Goal: Information Seeking & Learning: Understand process/instructions

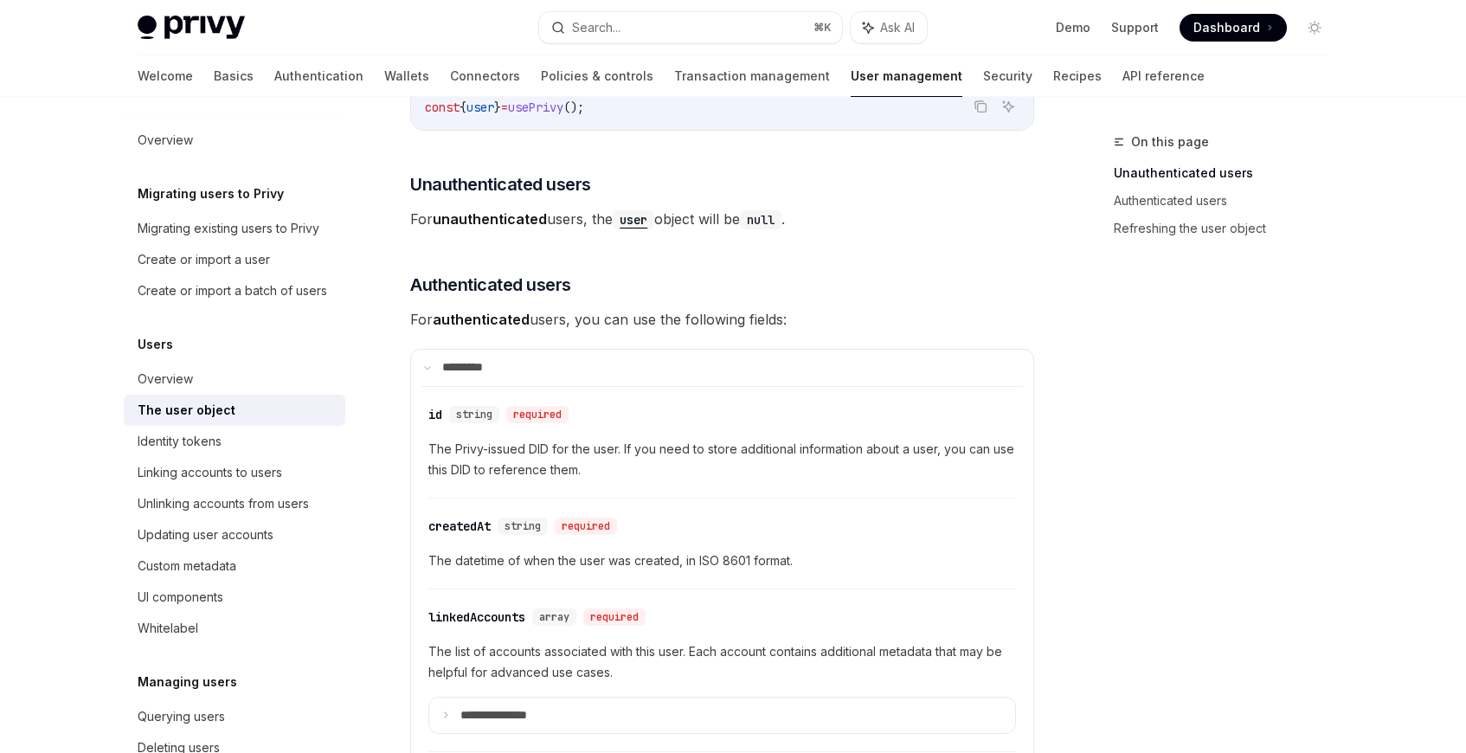
scroll to position [266, 0]
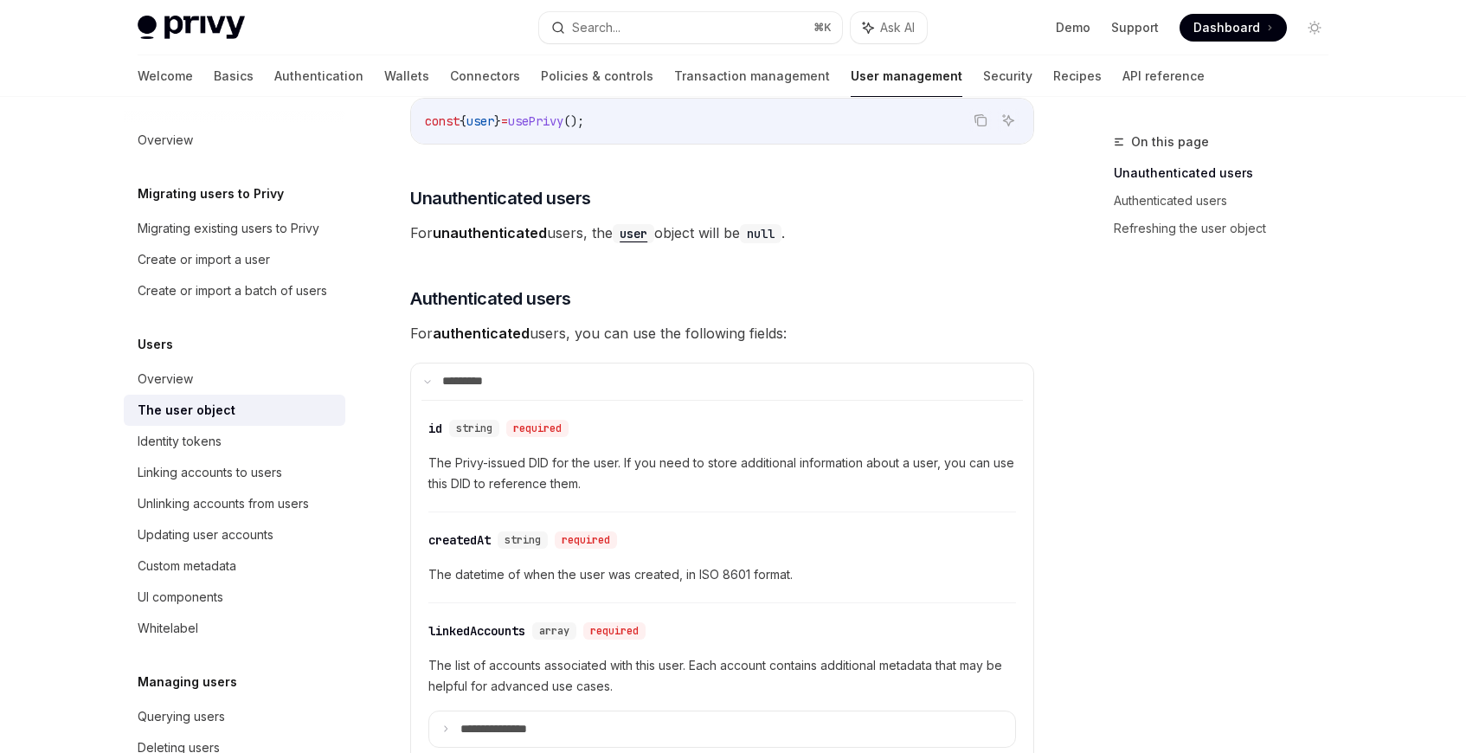
click at [521, 230] on strong "unauthenticated" at bounding box center [490, 232] width 114 height 17
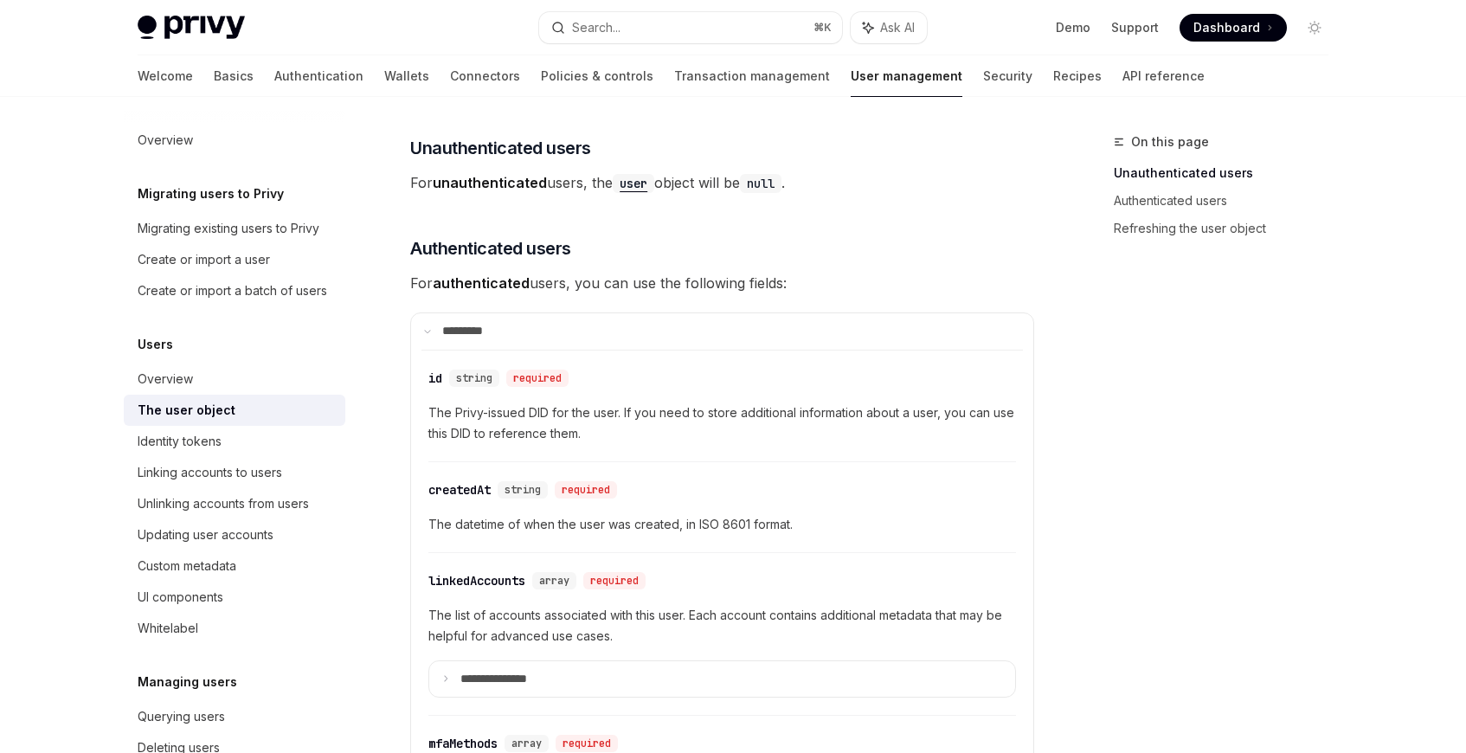
click at [498, 293] on span "For authenticated users, you can use the following fields:" at bounding box center [722, 283] width 624 height 24
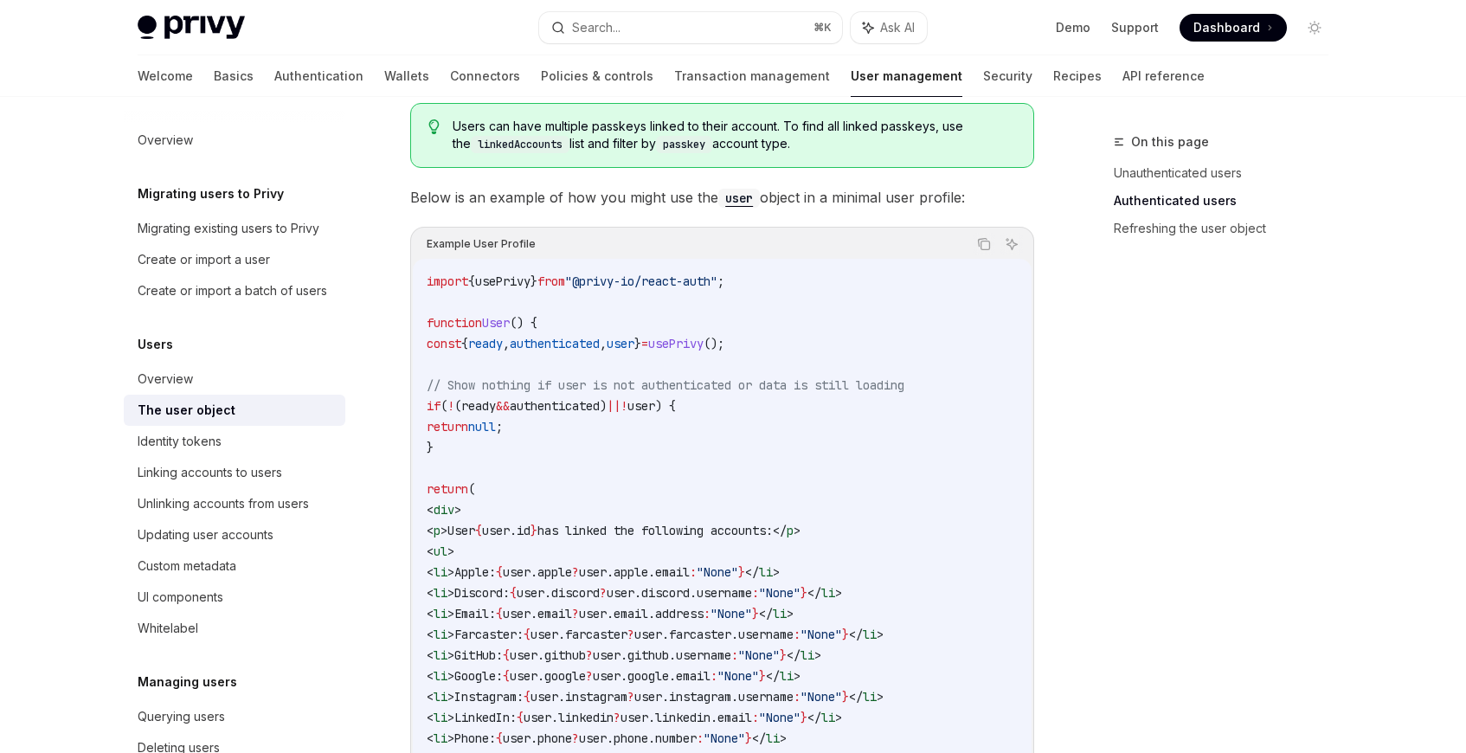
scroll to position [1428, 0]
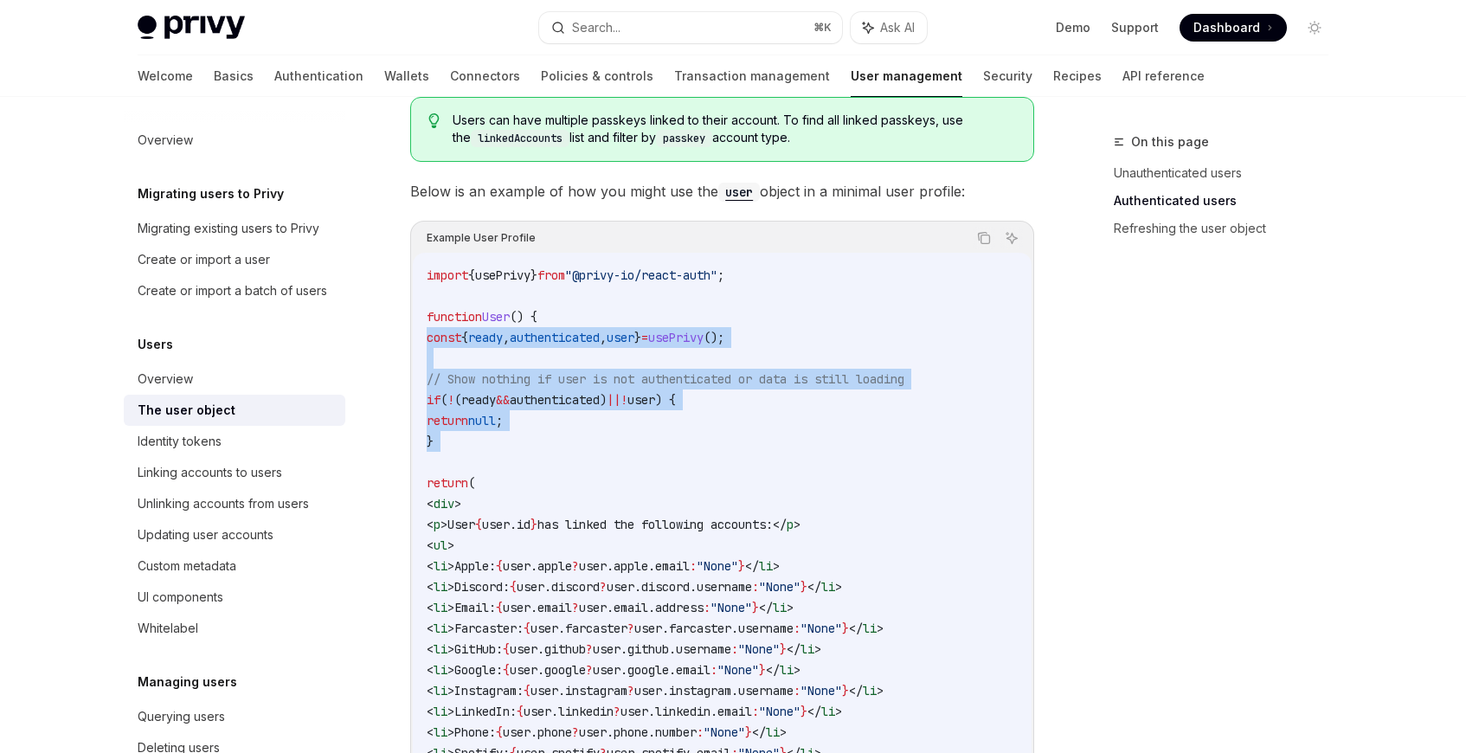
drag, startPoint x: 593, startPoint y: 455, endPoint x: 403, endPoint y: 334, distance: 225.7
click at [403, 334] on div "**********" at bounding box center [560, 192] width 956 height 2979
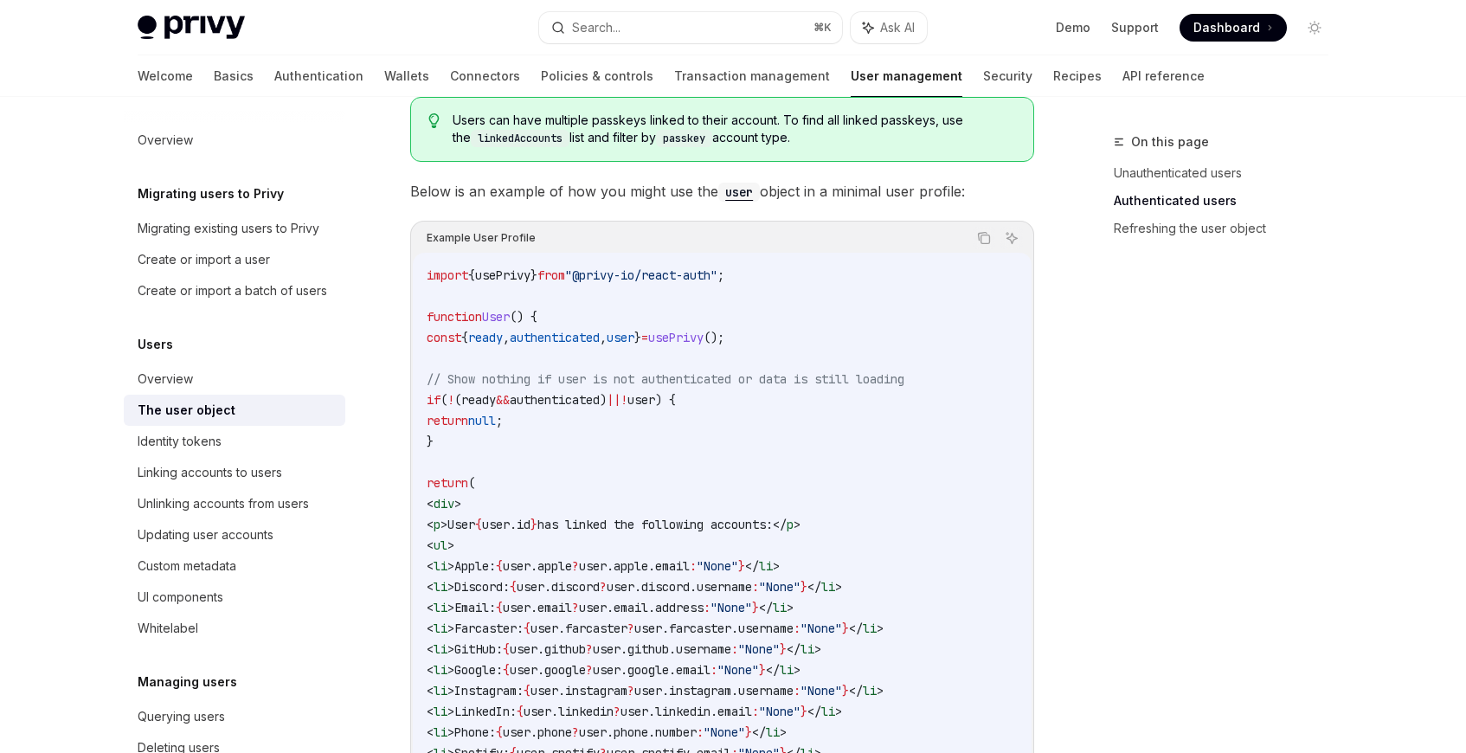
click at [551, 387] on code "import { usePrivy } from "@privy-io/react-auth" ; function User () { const { re…" at bounding box center [722, 597] width 591 height 665
drag, startPoint x: 805, startPoint y: 338, endPoint x: 375, endPoint y: 337, distance: 430.2
click at [375, 337] on div "**********" at bounding box center [560, 192] width 956 height 2979
click at [589, 428] on code "import { usePrivy } from "@privy-io/react-auth" ; function User () { const { re…" at bounding box center [722, 597] width 591 height 665
click at [597, 404] on span "authenticated" at bounding box center [555, 400] width 90 height 16
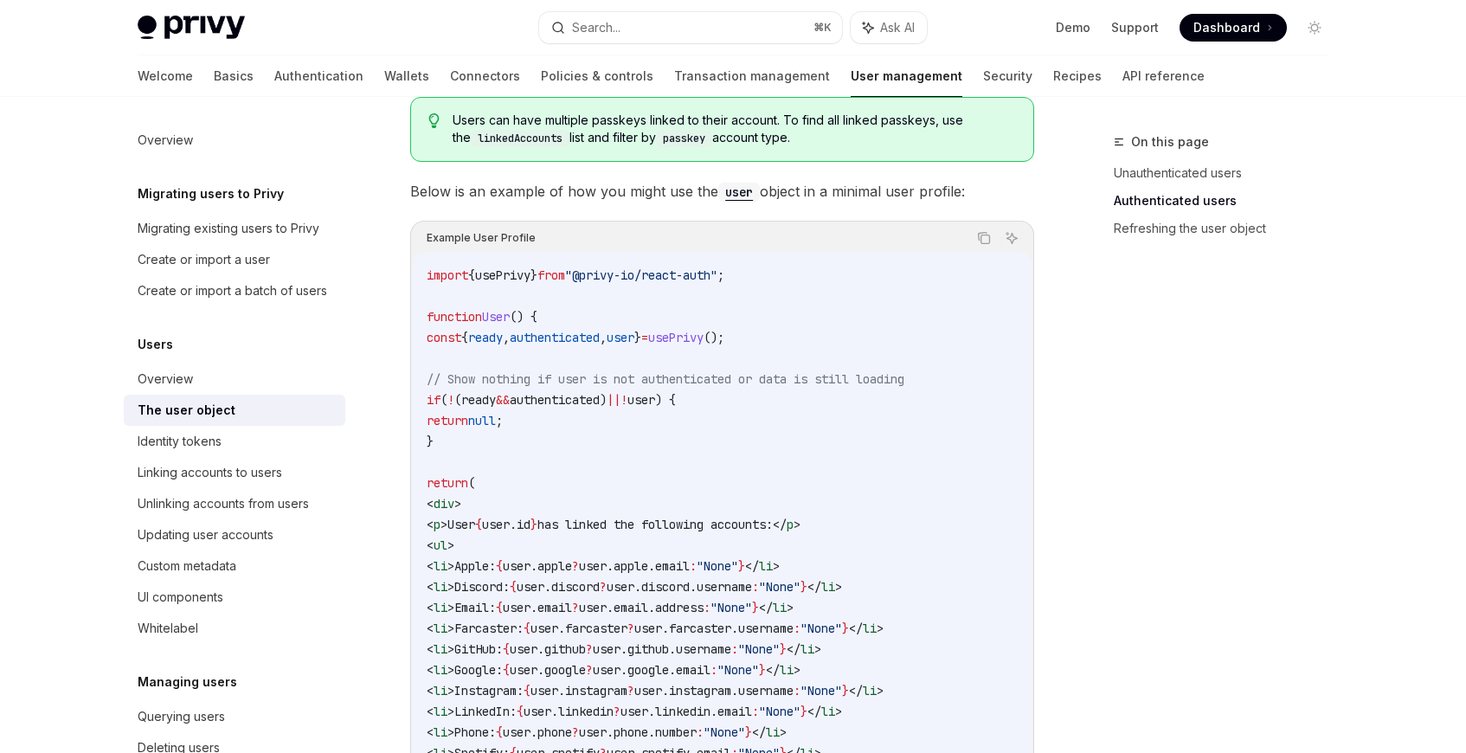
click at [597, 404] on span "authenticated" at bounding box center [555, 400] width 90 height 16
click at [641, 450] on code "import { usePrivy } from "@privy-io/react-auth" ; function User () { const { re…" at bounding box center [722, 597] width 591 height 665
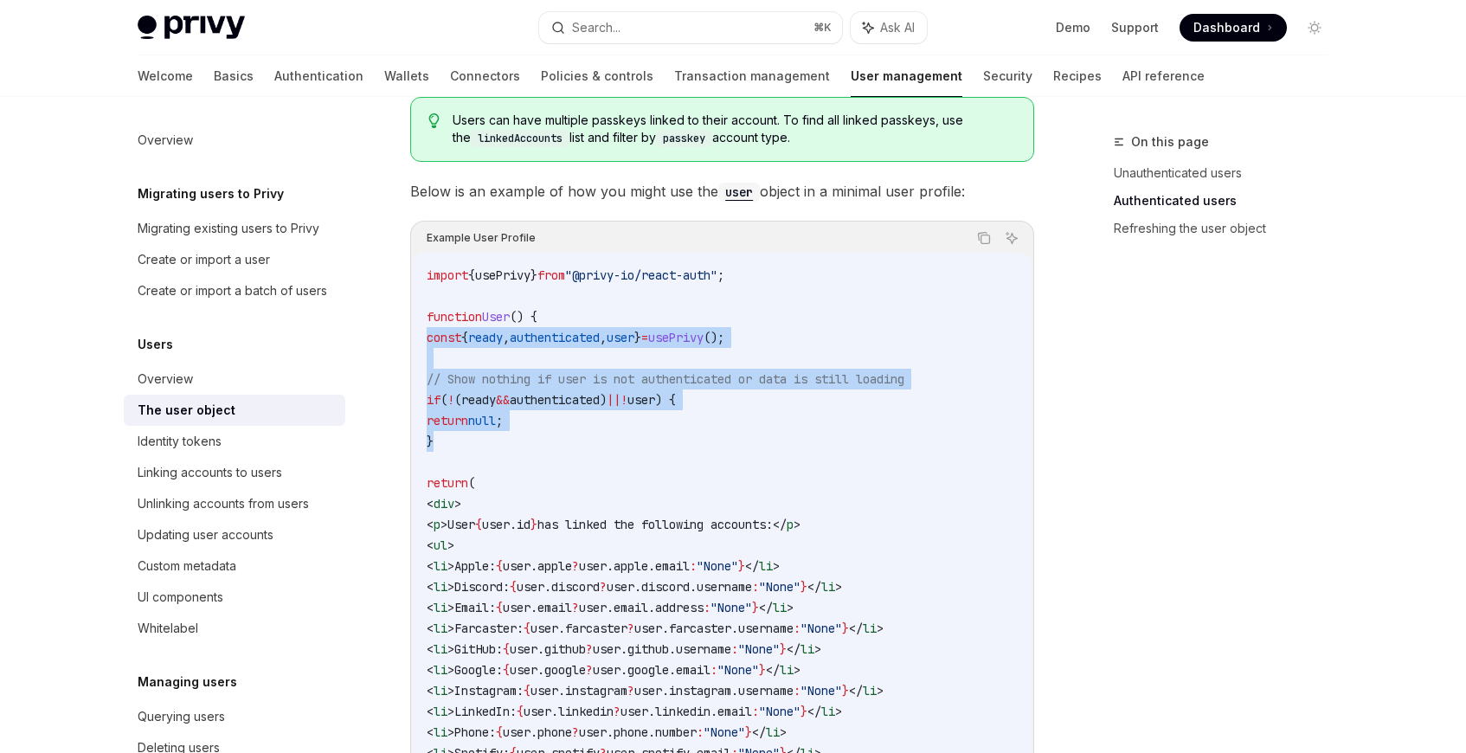
drag, startPoint x: 476, startPoint y: 442, endPoint x: 403, endPoint y: 330, distance: 134.4
click at [403, 330] on div "**********" at bounding box center [560, 192] width 956 height 2979
copy code "const { ready , authenticated , user } = usePrivy (); // Show nothing if user i…"
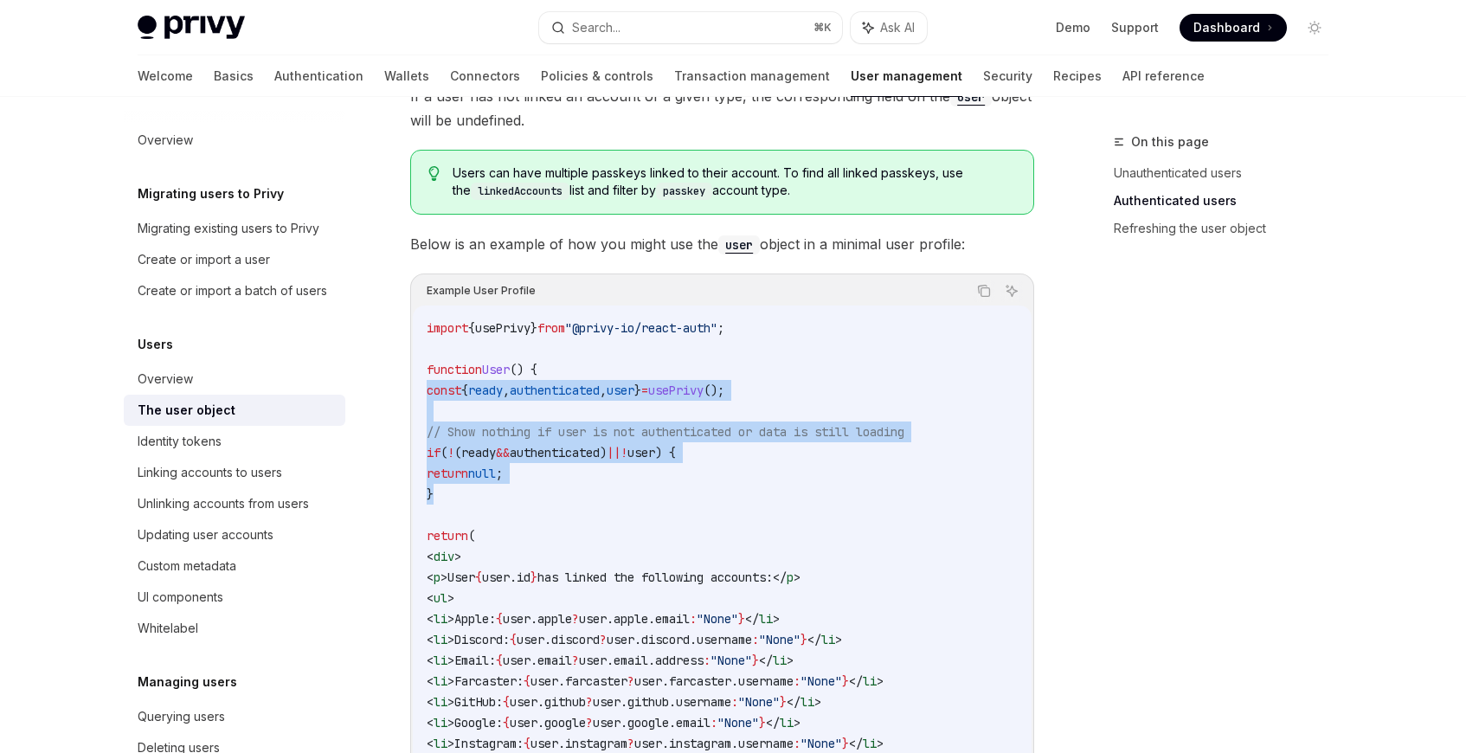
scroll to position [1352, 0]
